Goal: Navigation & Orientation: Find specific page/section

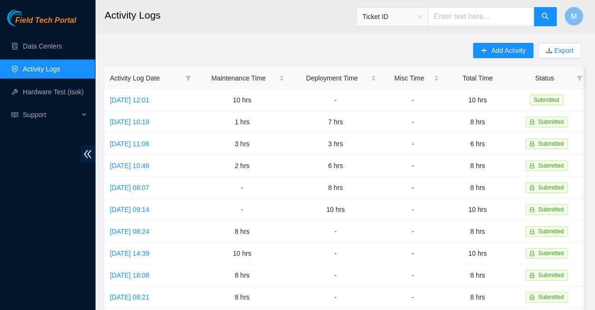
click at [44, 22] on span "Field Tech Portal" at bounding box center [45, 20] width 61 height 9
click at [45, 45] on link "Data Centers" at bounding box center [42, 46] width 39 height 8
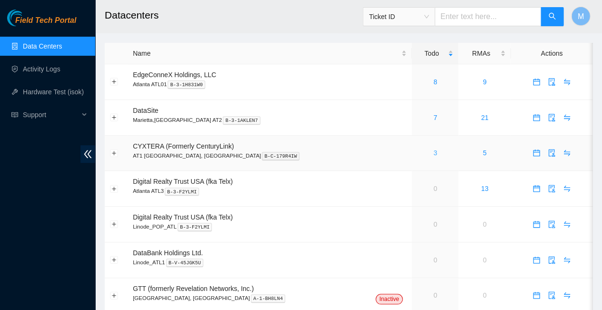
click at [433, 149] on link "3" at bounding box center [435, 153] width 4 height 8
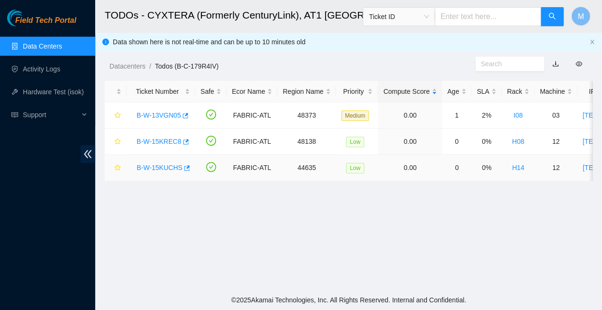
click at [155, 164] on link "B-W-15KUCHS" at bounding box center [159, 168] width 46 height 8
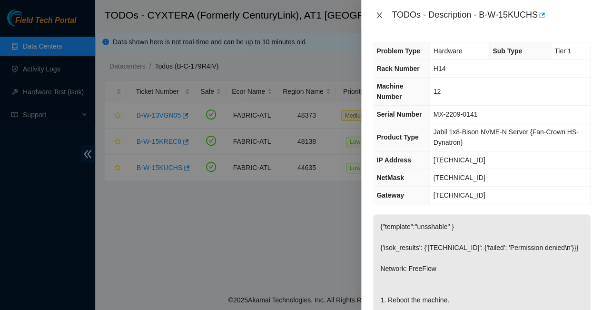
click at [381, 12] on button "Close" at bounding box center [378, 15] width 13 height 9
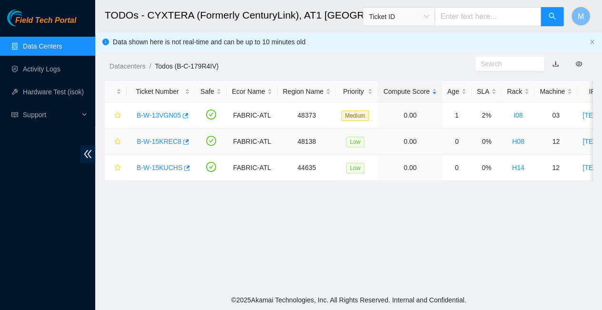
click at [155, 137] on link "B-W-15KREC8" at bounding box center [158, 141] width 45 height 8
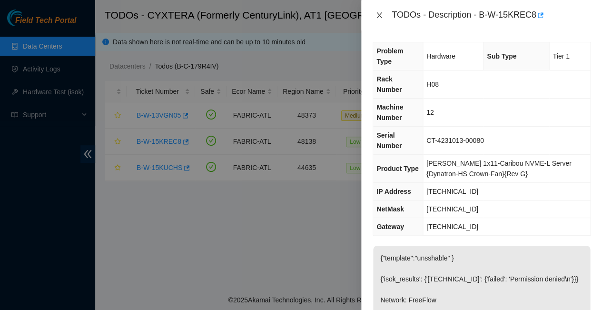
click at [379, 14] on icon "close" at bounding box center [378, 15] width 5 height 6
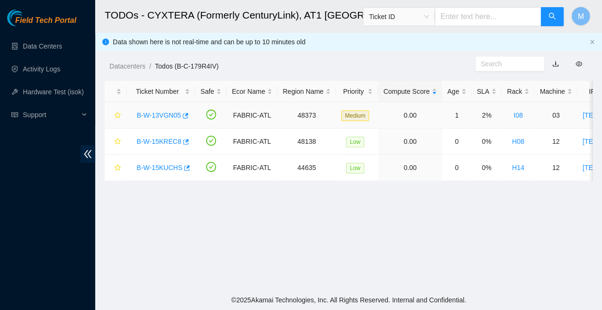
click at [156, 111] on link "B-W-13VGN05" at bounding box center [158, 115] width 44 height 8
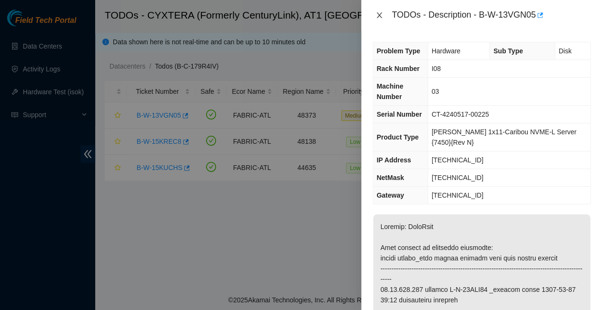
click at [379, 14] on icon "close" at bounding box center [378, 15] width 5 height 6
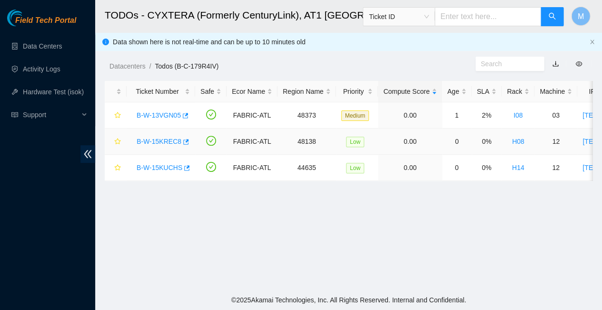
click at [160, 137] on link "B-W-15KREC8" at bounding box center [158, 141] width 45 height 8
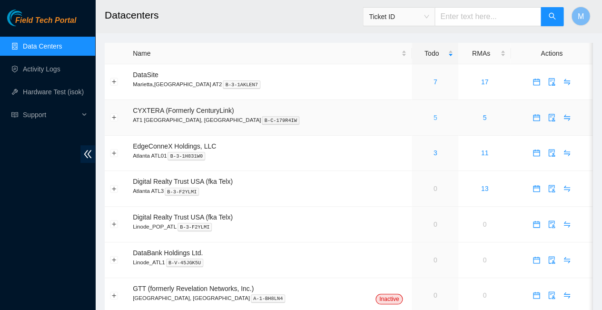
click at [433, 114] on link "5" at bounding box center [435, 118] width 4 height 8
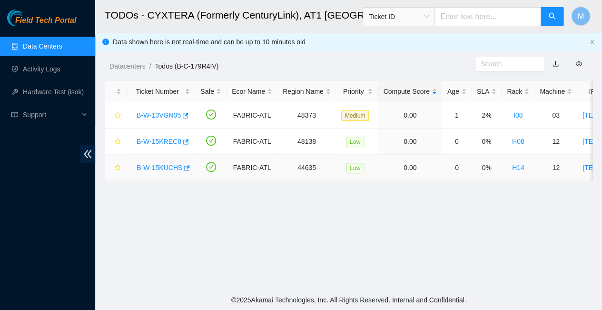
click at [155, 164] on link "B-W-15KUCHS" at bounding box center [159, 168] width 46 height 8
